Goal: Transaction & Acquisition: Subscribe to service/newsletter

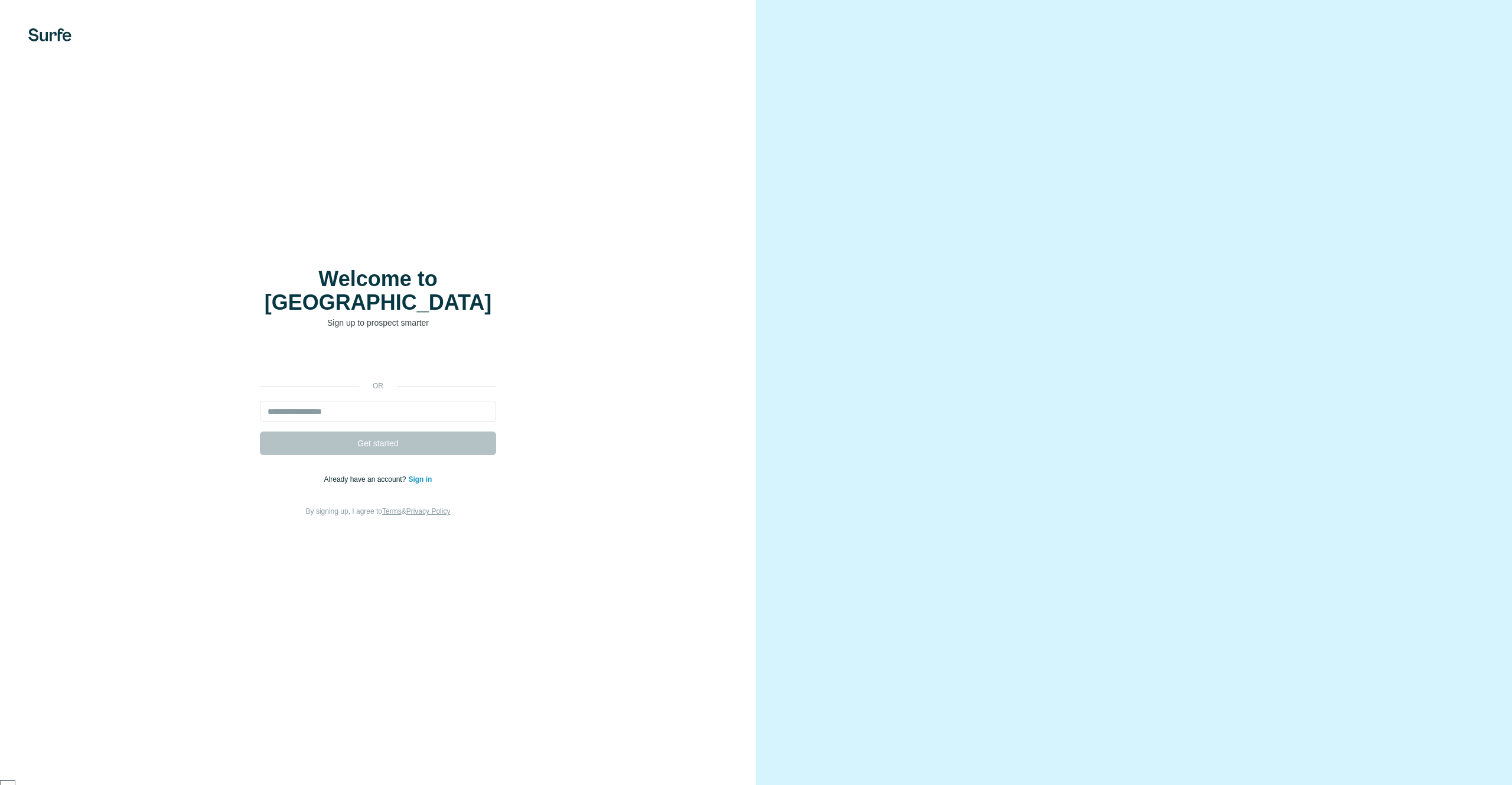
scroll to position [3478, 0]
